Goal: Information Seeking & Learning: Learn about a topic

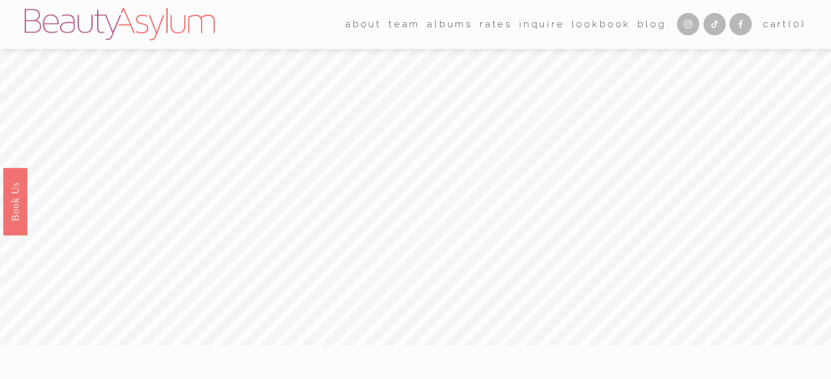
click at [446, 22] on link "albums" at bounding box center [450, 24] width 46 height 19
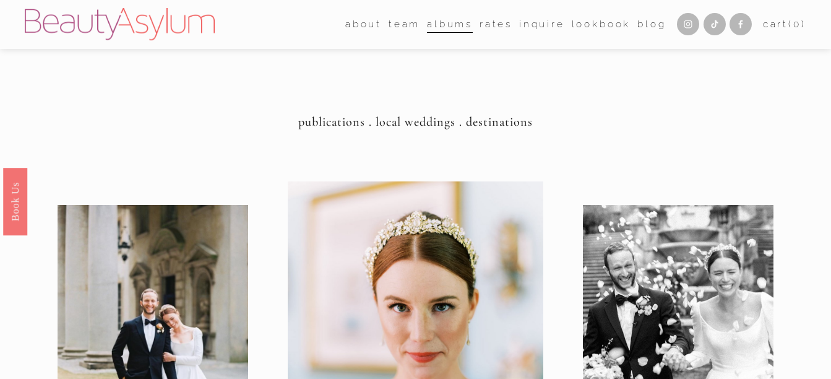
click at [490, 27] on link "Rates" at bounding box center [495, 24] width 33 height 19
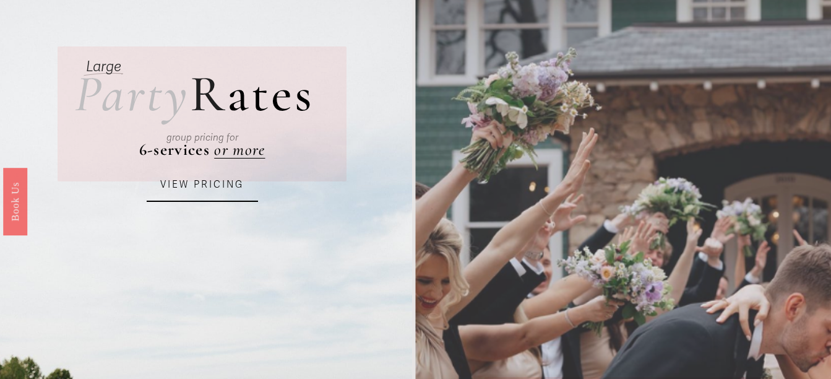
scroll to position [155, 0]
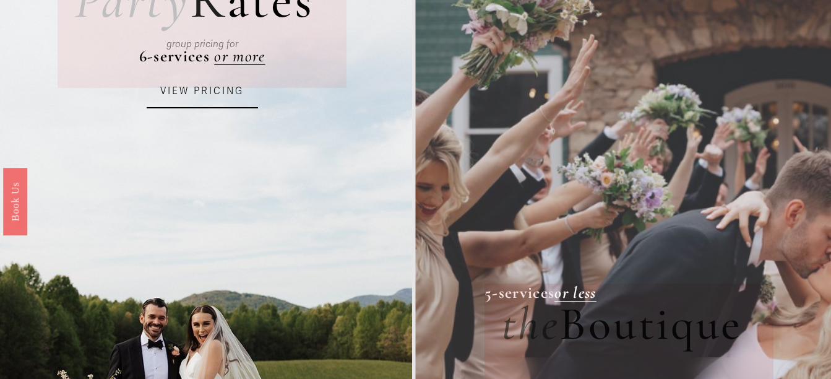
click at [208, 89] on link "VIEW PRICING" at bounding box center [202, 91] width 111 height 33
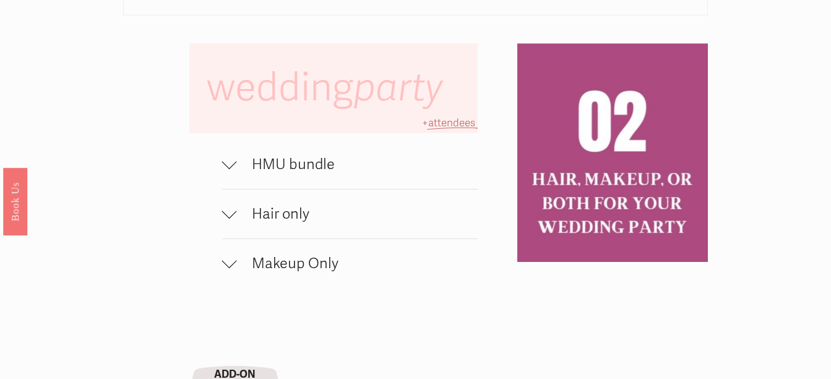
scroll to position [750, 0]
